Goal: Task Accomplishment & Management: Use online tool/utility

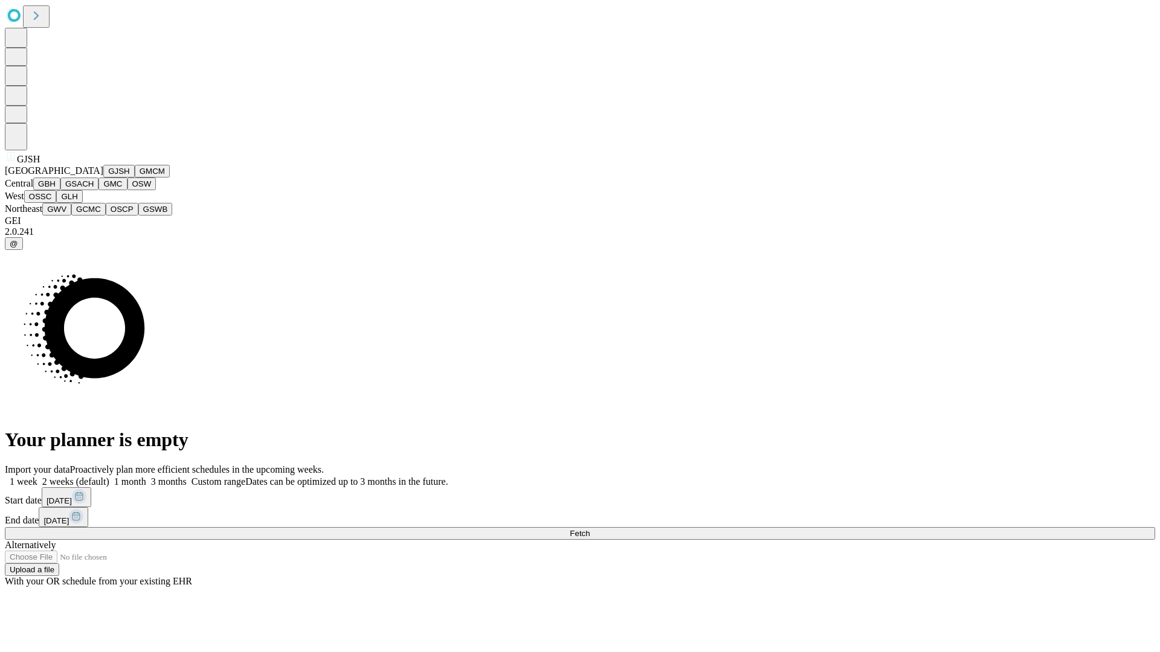
click at [103, 178] on button "GJSH" at bounding box center [118, 171] width 31 height 13
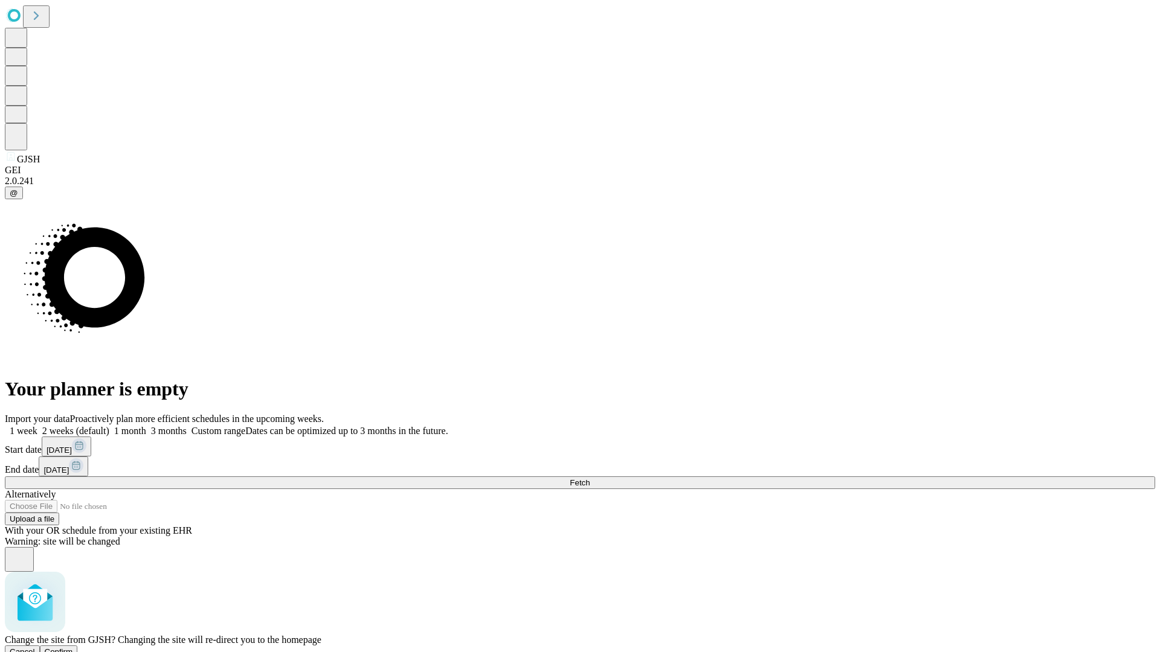
click at [73, 647] on span "Confirm" at bounding box center [59, 651] width 28 height 9
click at [37, 426] on label "1 week" at bounding box center [21, 431] width 33 height 10
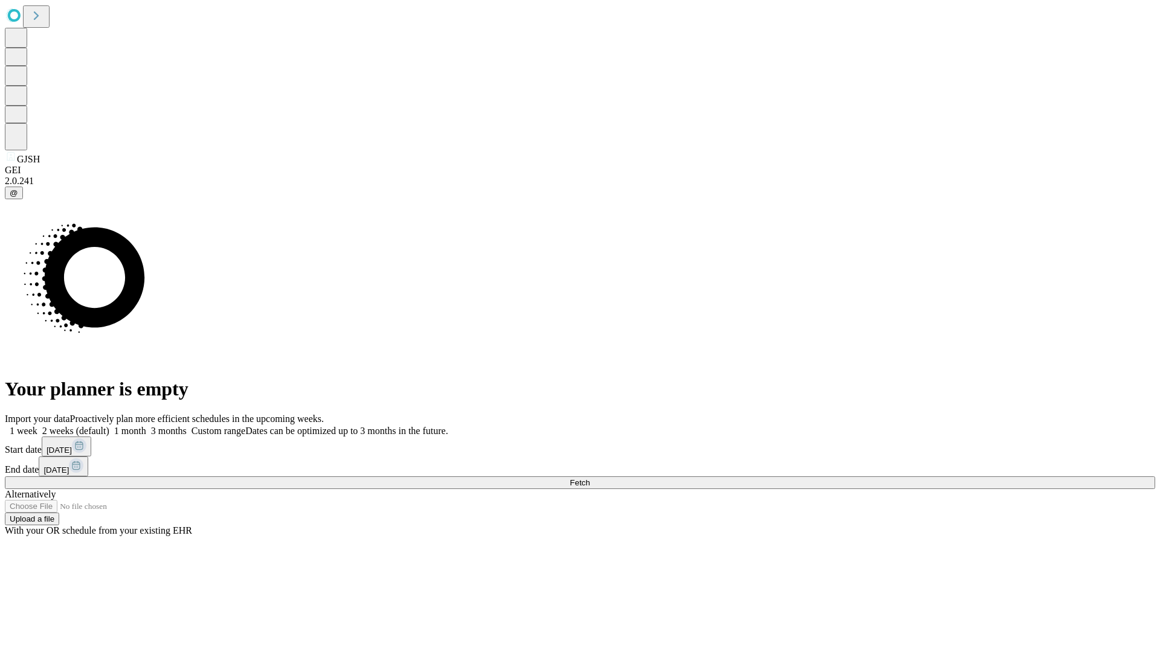
click at [589, 478] on span "Fetch" at bounding box center [579, 482] width 20 height 9
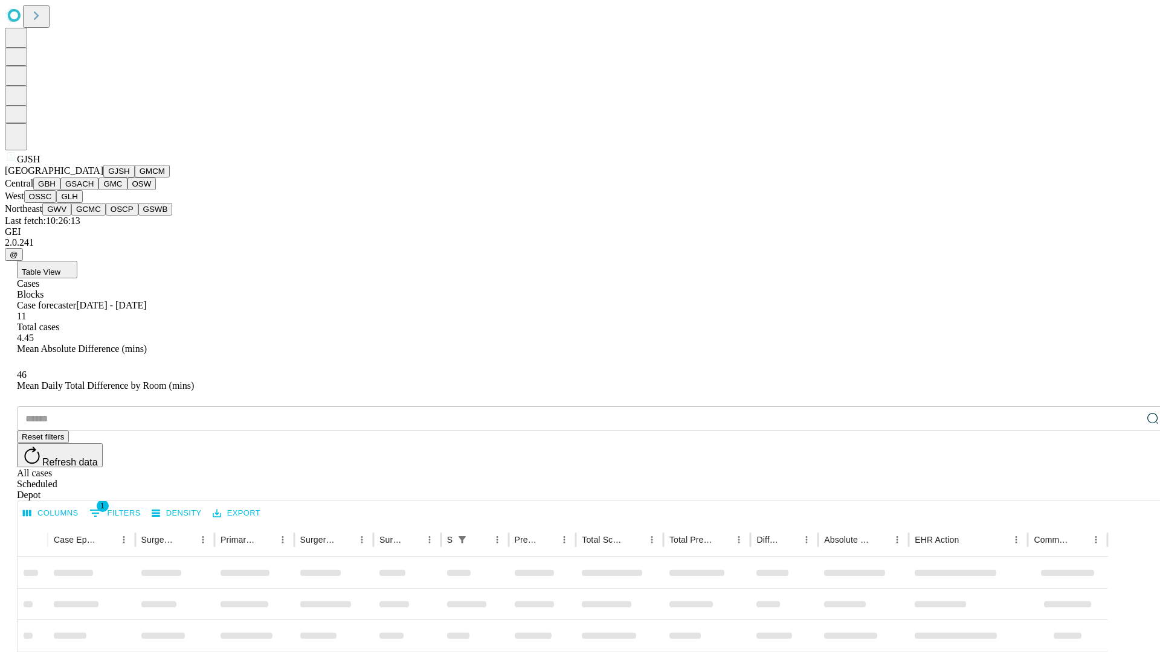
click at [135, 178] on button "GMCM" at bounding box center [152, 171] width 35 height 13
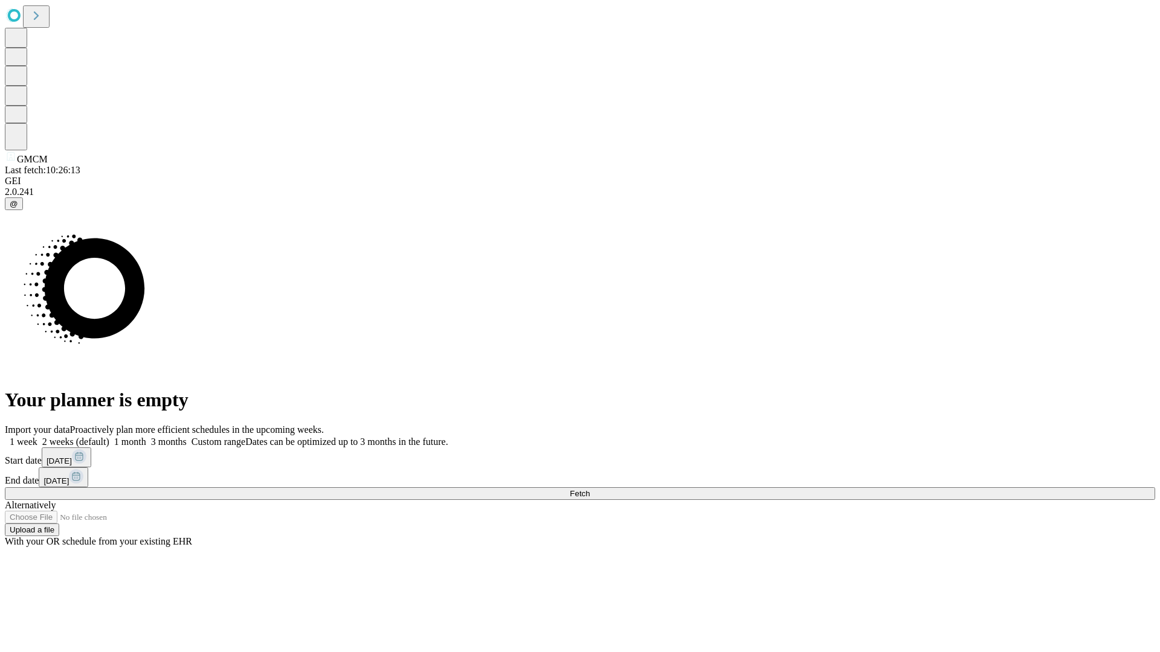
click at [37, 437] on label "1 week" at bounding box center [21, 442] width 33 height 10
click at [589, 489] on span "Fetch" at bounding box center [579, 493] width 20 height 9
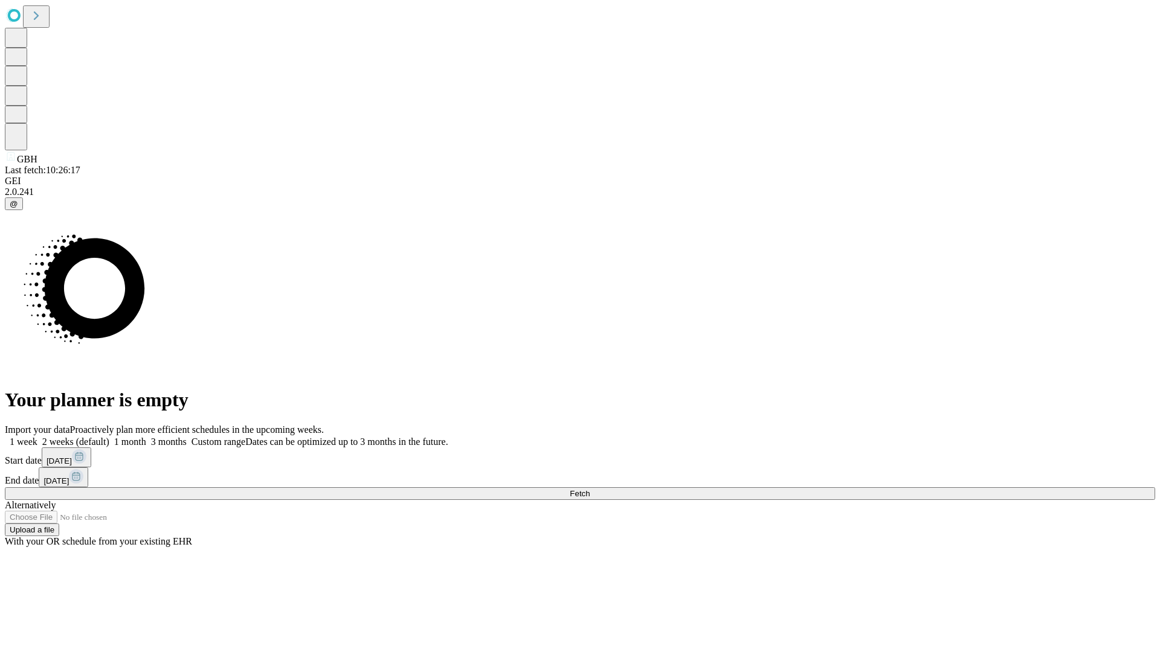
click at [37, 437] on label "1 week" at bounding box center [21, 442] width 33 height 10
click at [589, 489] on span "Fetch" at bounding box center [579, 493] width 20 height 9
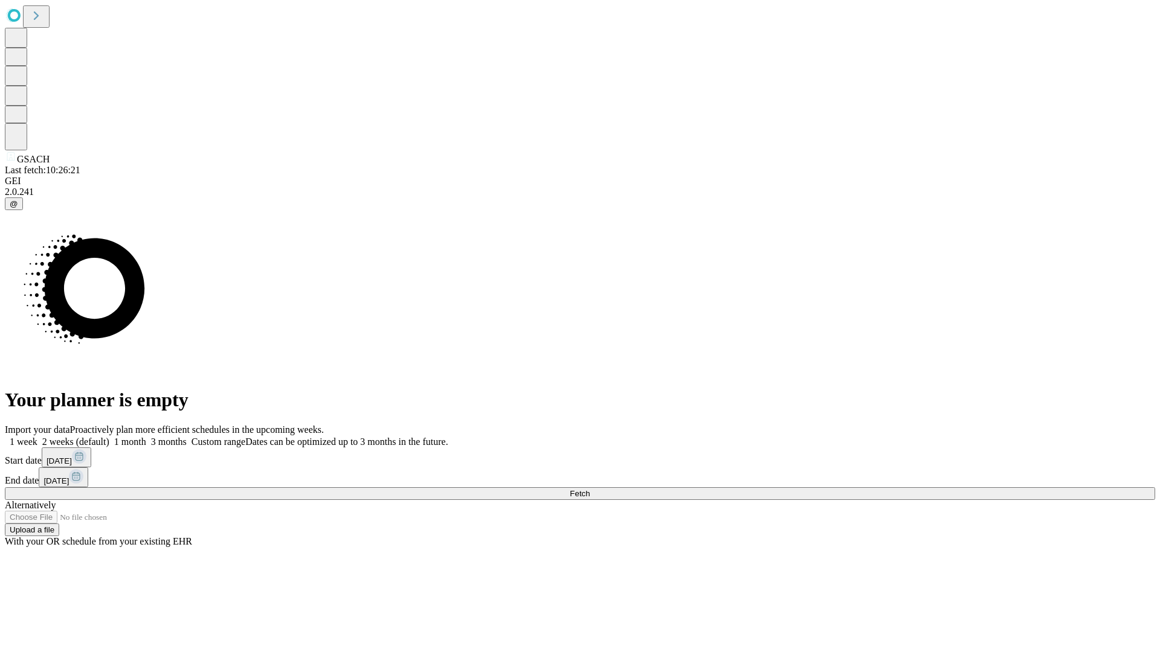
click at [37, 437] on label "1 week" at bounding box center [21, 442] width 33 height 10
click at [589, 489] on span "Fetch" at bounding box center [579, 493] width 20 height 9
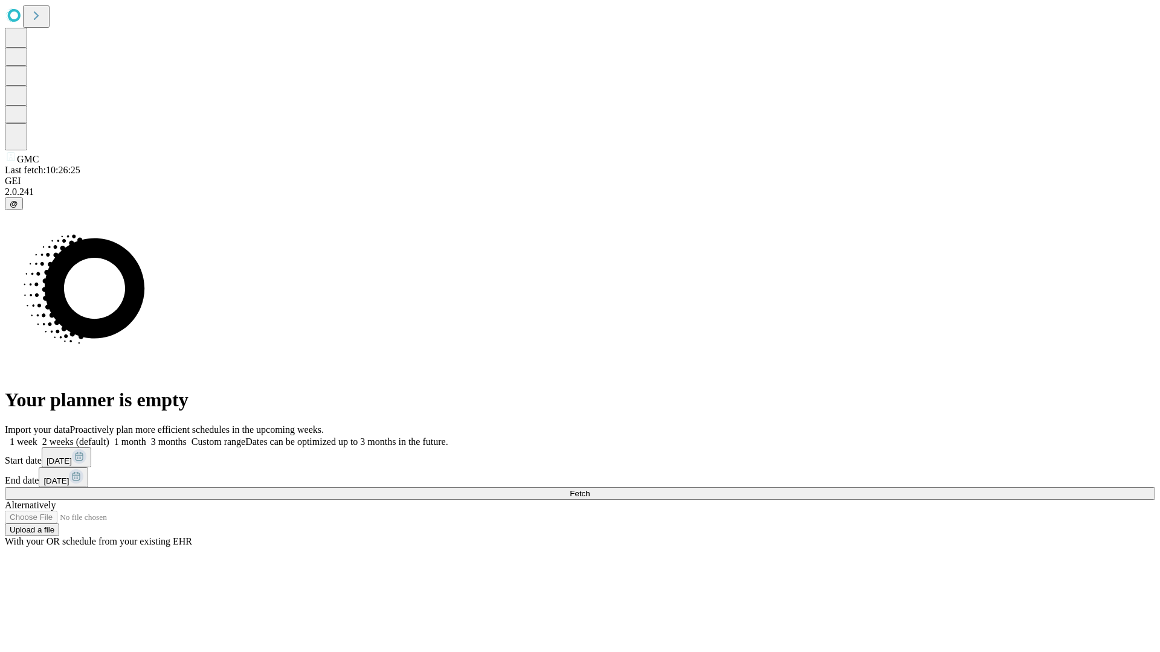
click at [37, 437] on label "1 week" at bounding box center [21, 442] width 33 height 10
click at [589, 489] on span "Fetch" at bounding box center [579, 493] width 20 height 9
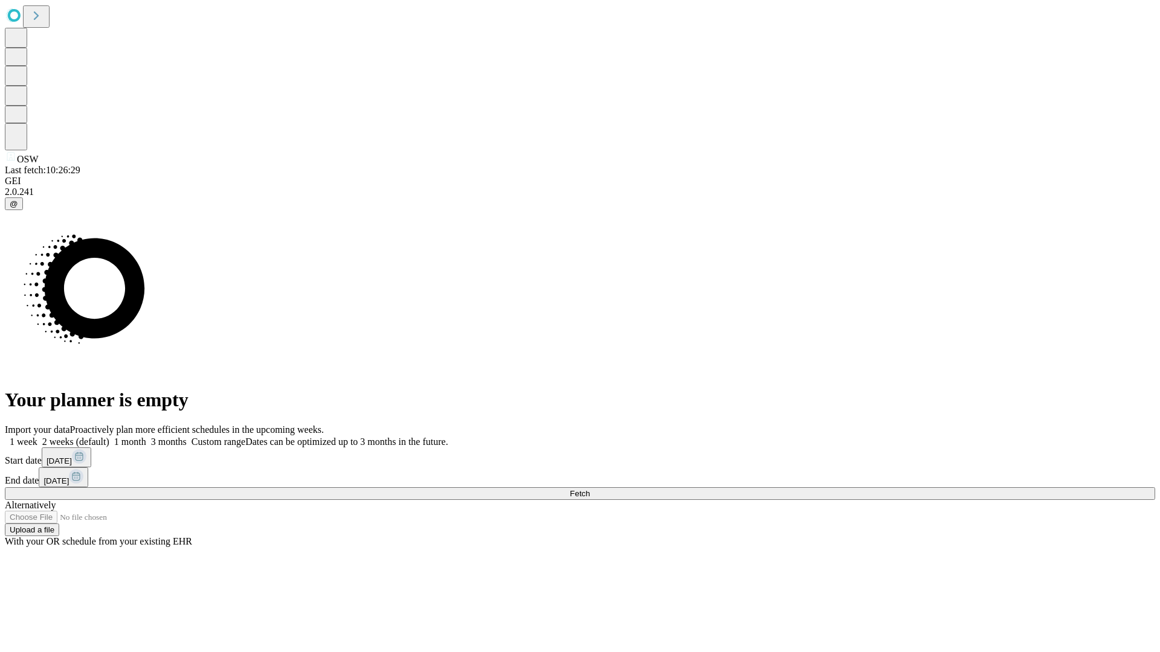
click at [37, 437] on label "1 week" at bounding box center [21, 442] width 33 height 10
click at [589, 489] on span "Fetch" at bounding box center [579, 493] width 20 height 9
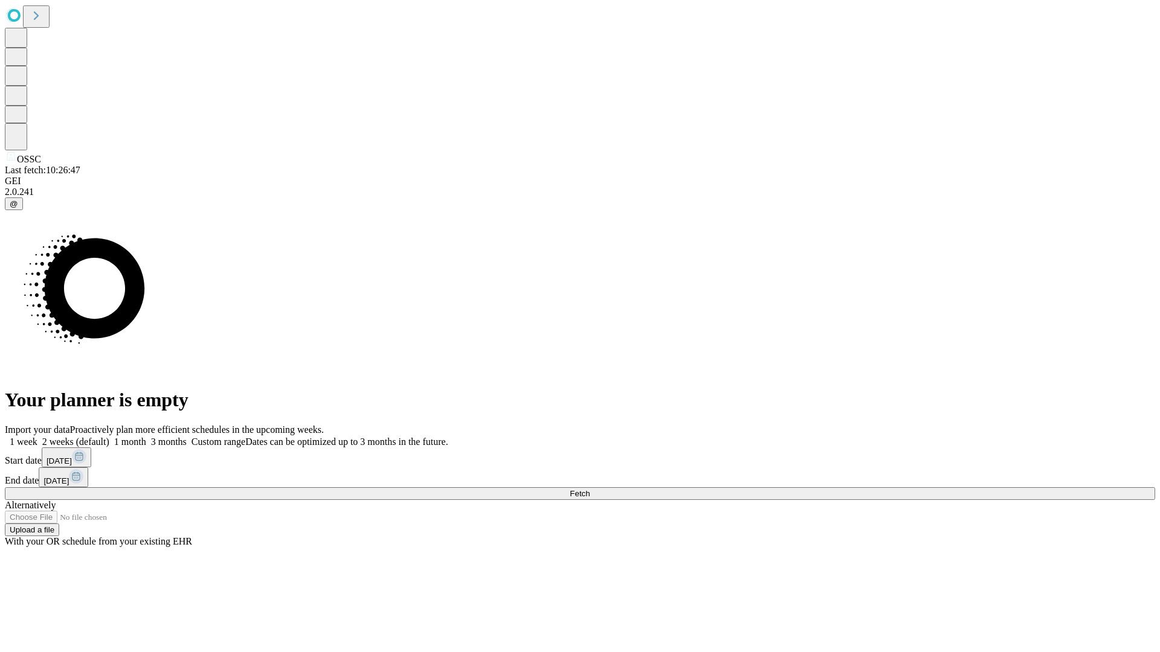
click at [37, 437] on label "1 week" at bounding box center [21, 442] width 33 height 10
click at [589, 489] on span "Fetch" at bounding box center [579, 493] width 20 height 9
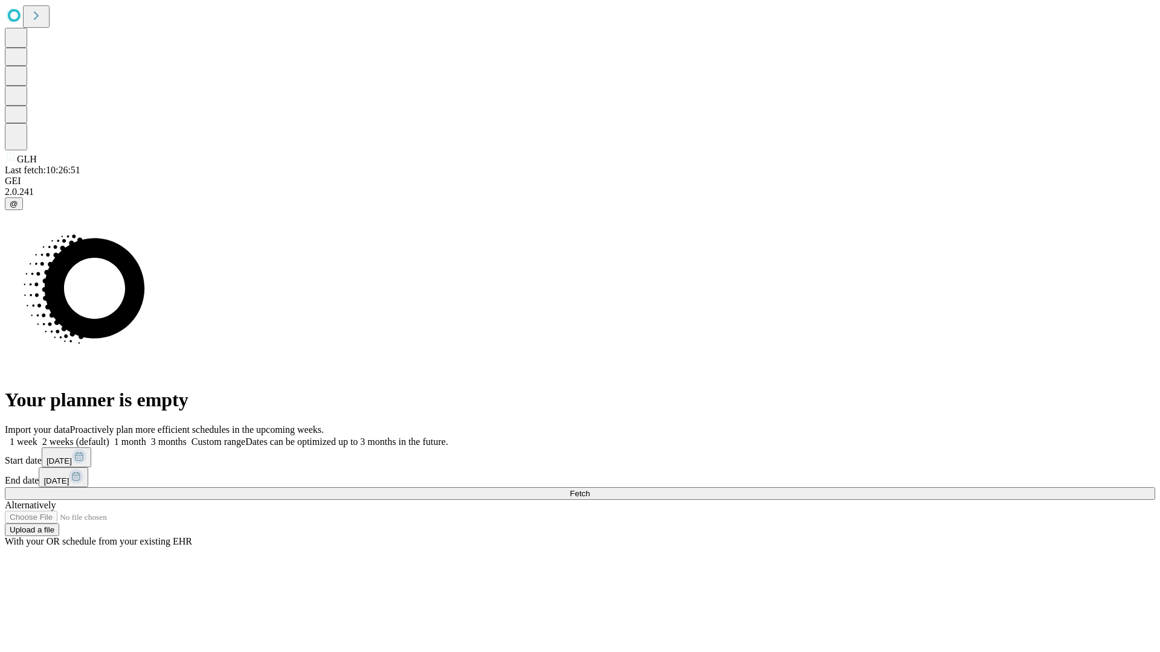
click at [37, 437] on label "1 week" at bounding box center [21, 442] width 33 height 10
click at [589, 489] on span "Fetch" at bounding box center [579, 493] width 20 height 9
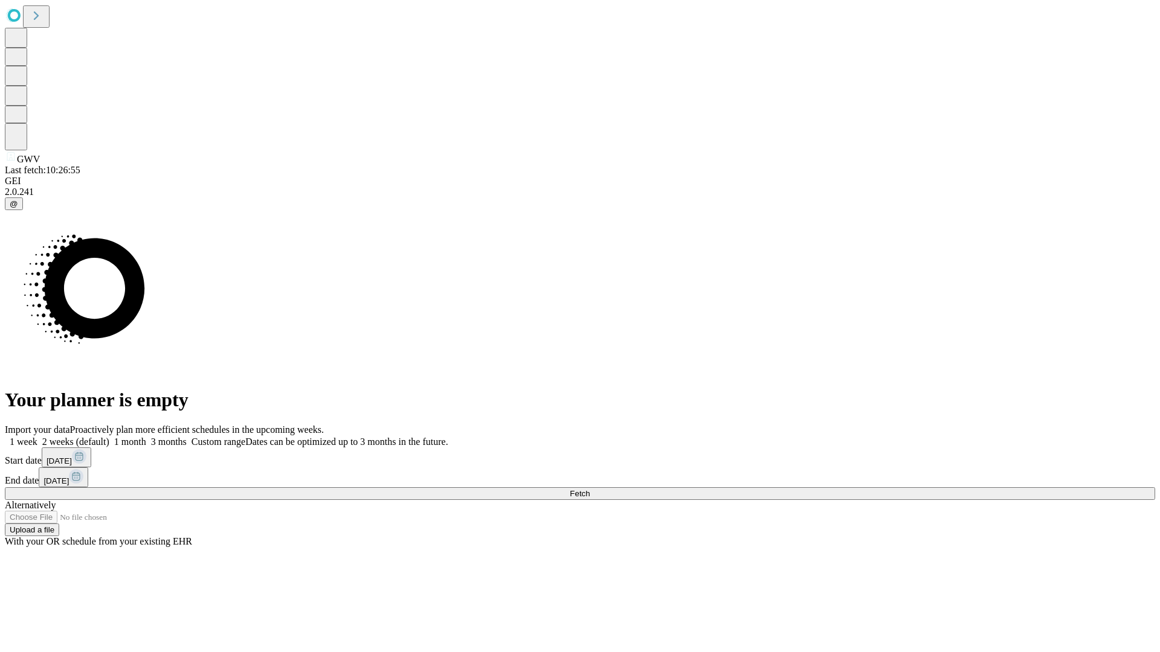
click at [37, 437] on label "1 week" at bounding box center [21, 442] width 33 height 10
click at [589, 489] on span "Fetch" at bounding box center [579, 493] width 20 height 9
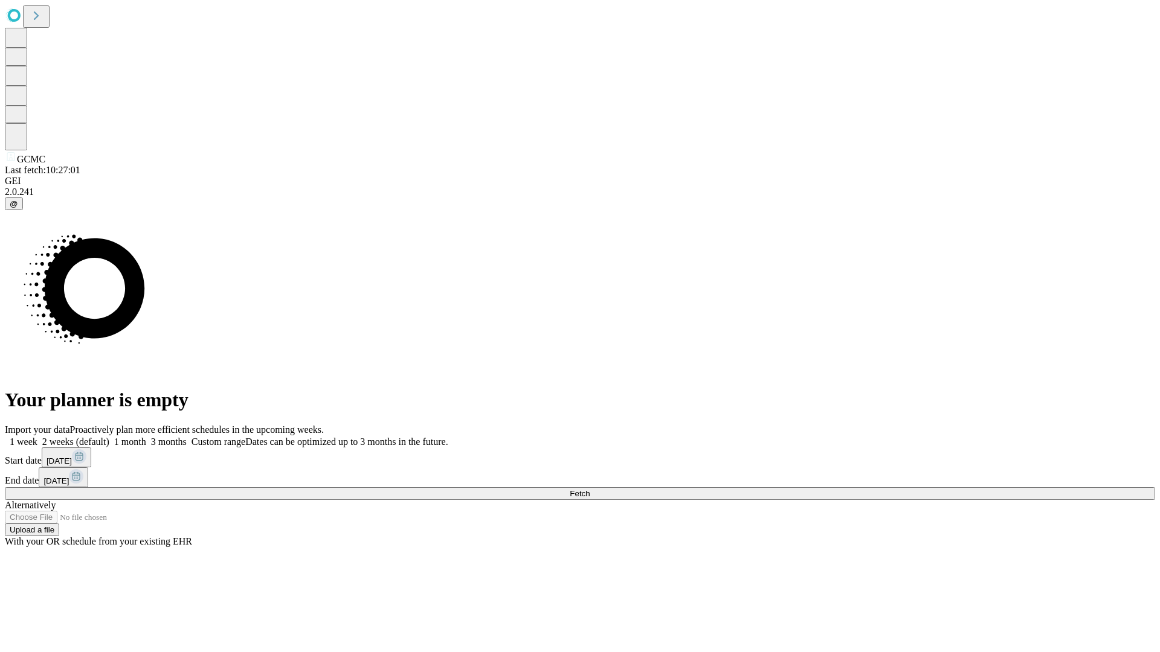
click at [589, 489] on span "Fetch" at bounding box center [579, 493] width 20 height 9
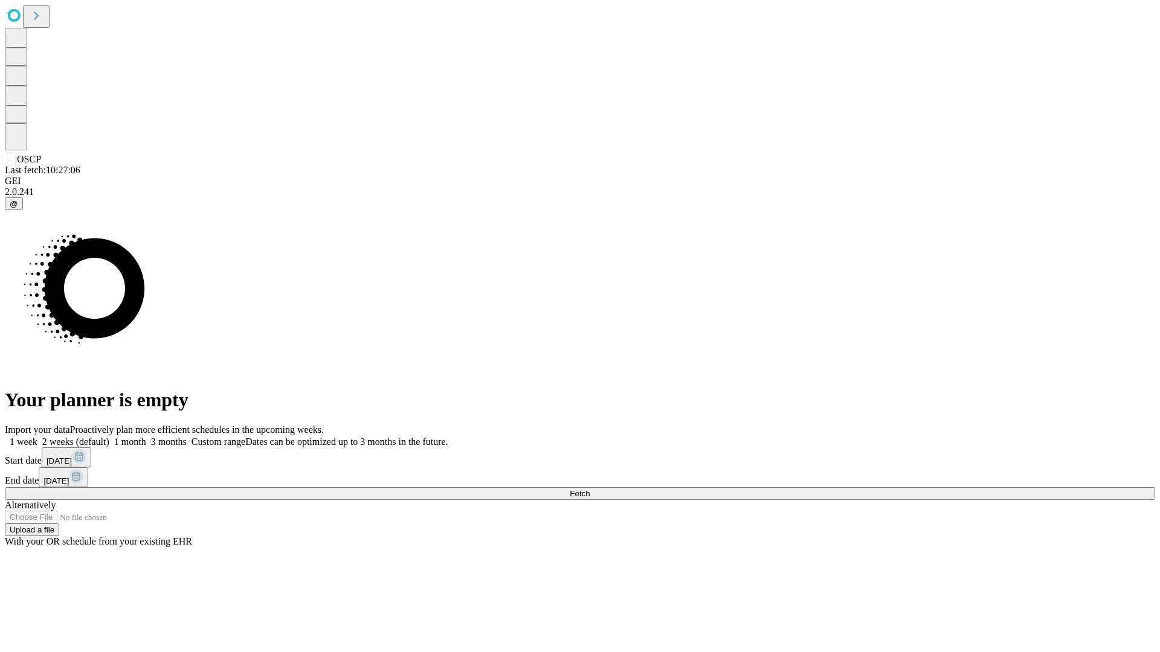
click at [589, 489] on span "Fetch" at bounding box center [579, 493] width 20 height 9
